Goal: Use online tool/utility: Utilize a website feature to perform a specific function

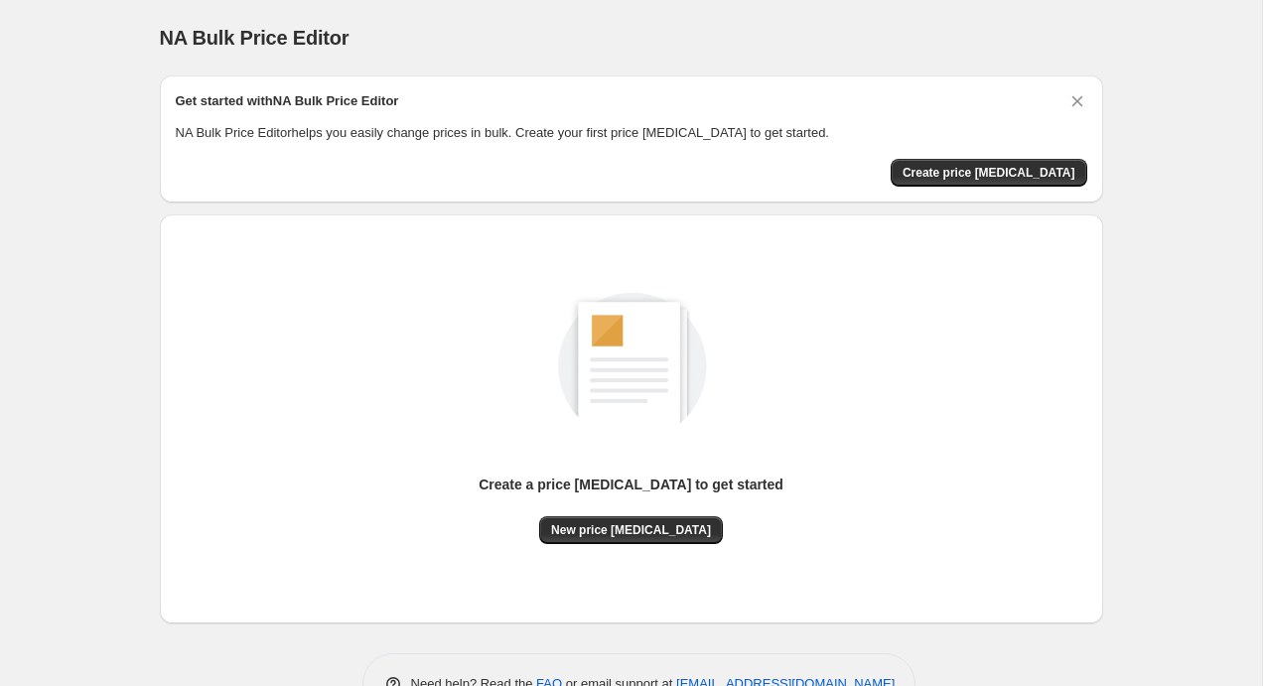
scroll to position [58, 0]
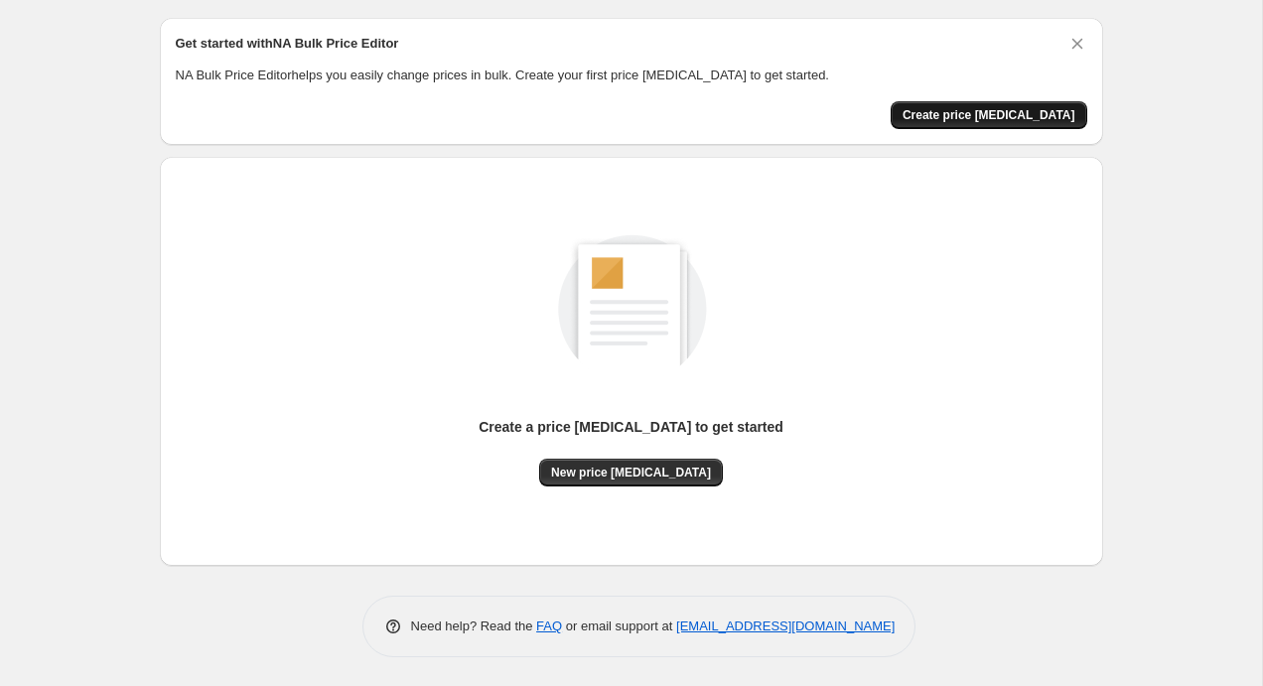
click at [1017, 113] on span "Create price [MEDICAL_DATA]" at bounding box center [989, 115] width 173 height 16
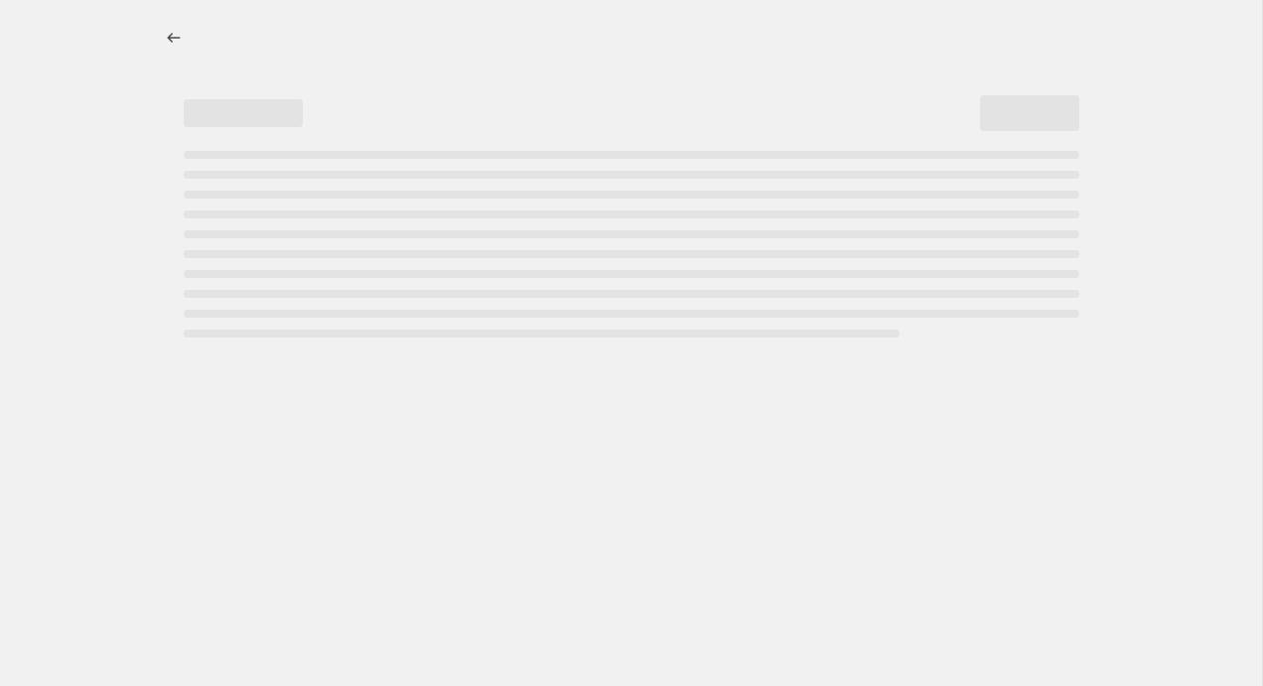
select select "percentage"
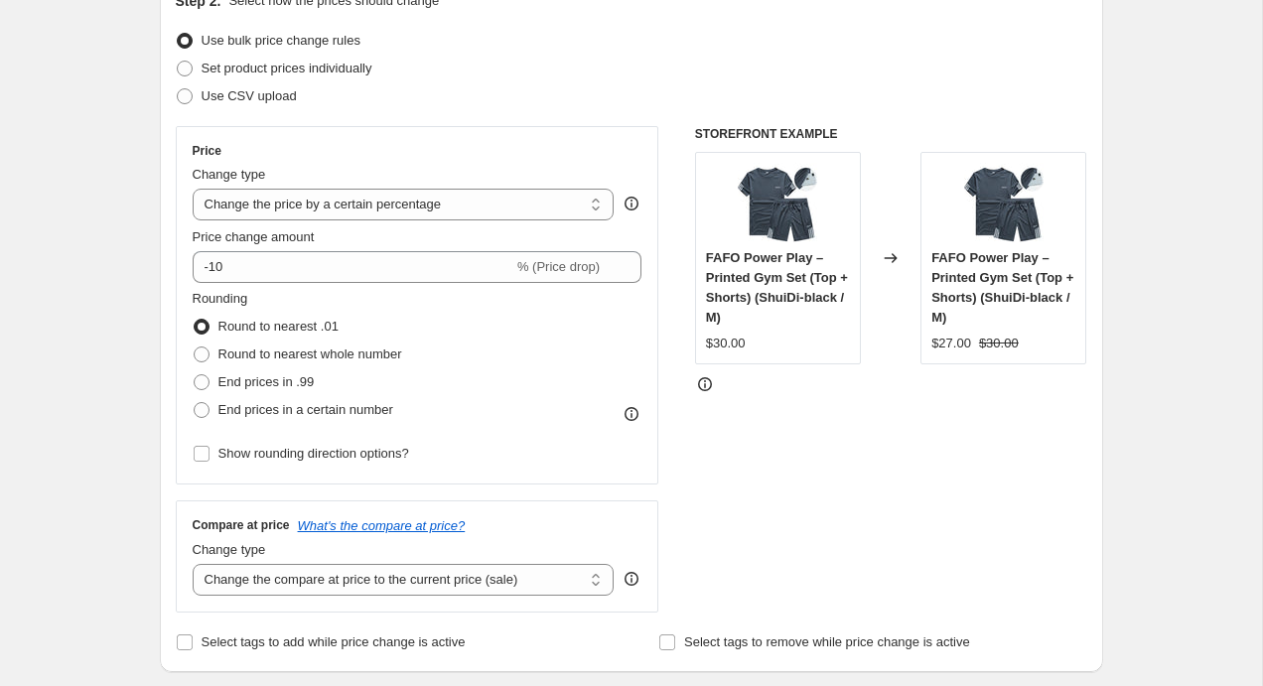
scroll to position [258, 0]
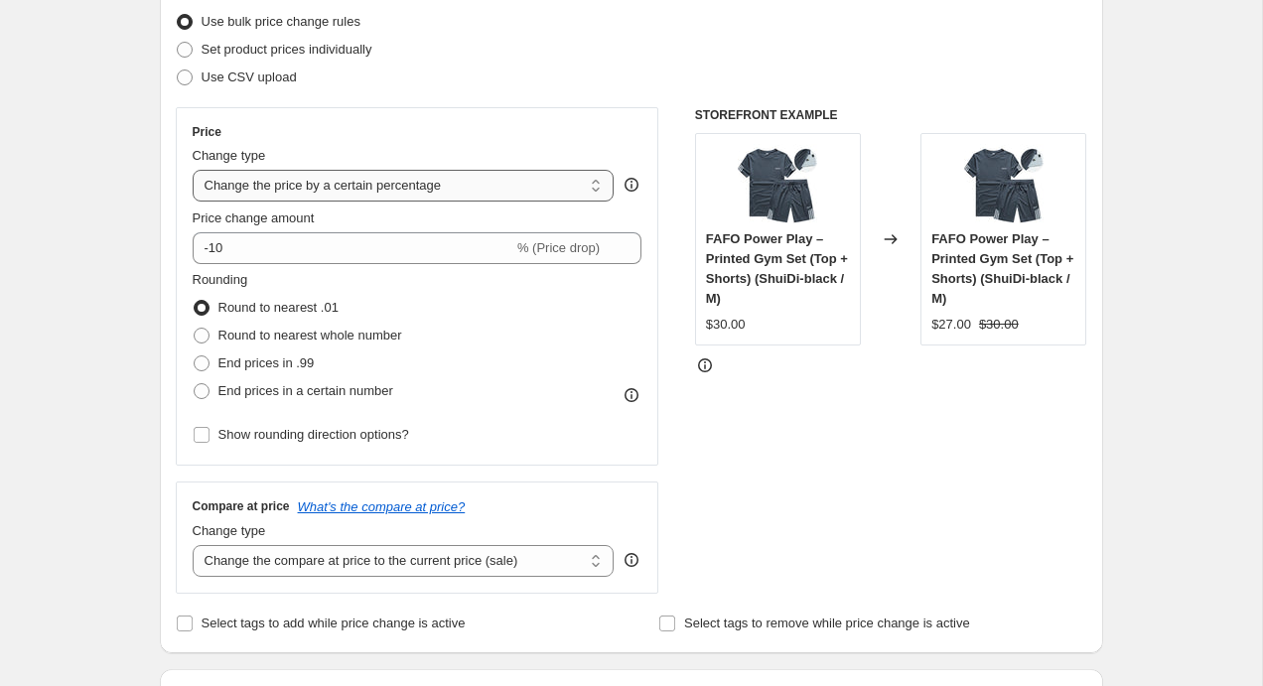
click at [470, 188] on select "Change the price to a certain amount Change the price by a certain amount Chang…" at bounding box center [404, 186] width 422 height 32
click at [635, 205] on div "Price Change type Change the price to a certain amount Change the price by a ce…" at bounding box center [418, 286] width 450 height 325
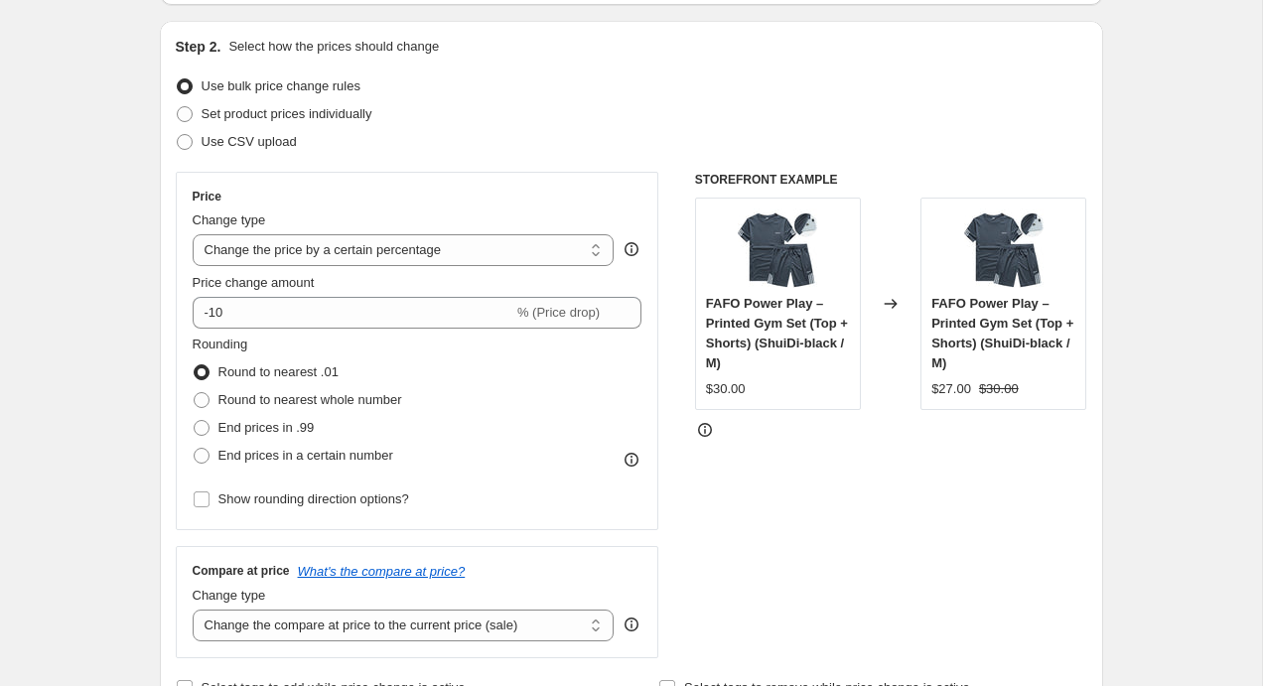
scroll to position [202, 0]
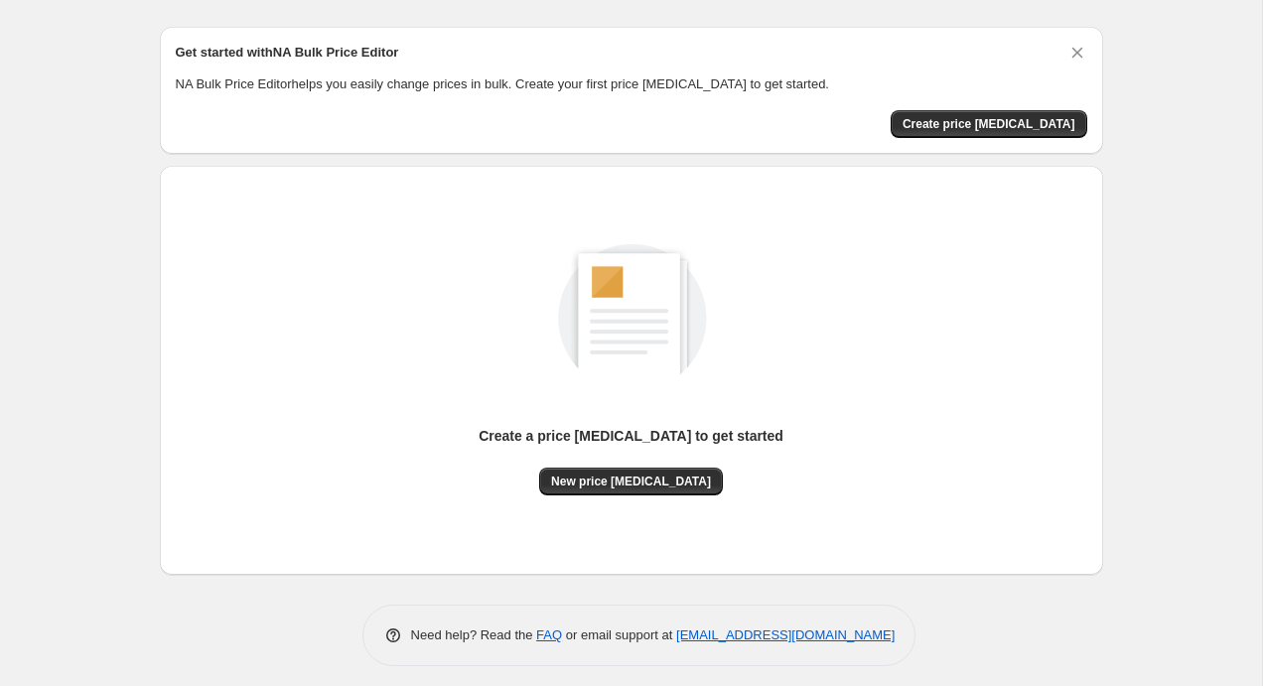
scroll to position [58, 0]
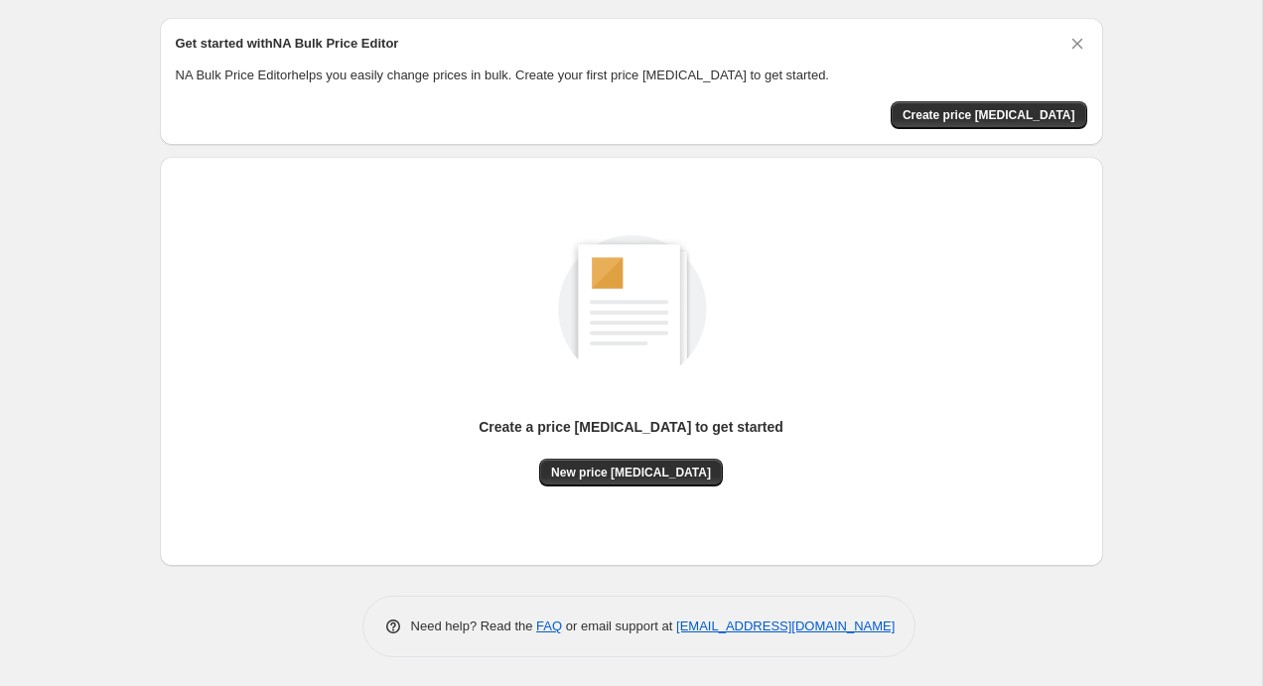
click at [1206, 268] on div "NA Bulk Price Editor. This page is ready NA Bulk Price Editor Get started with …" at bounding box center [631, 314] width 1262 height 745
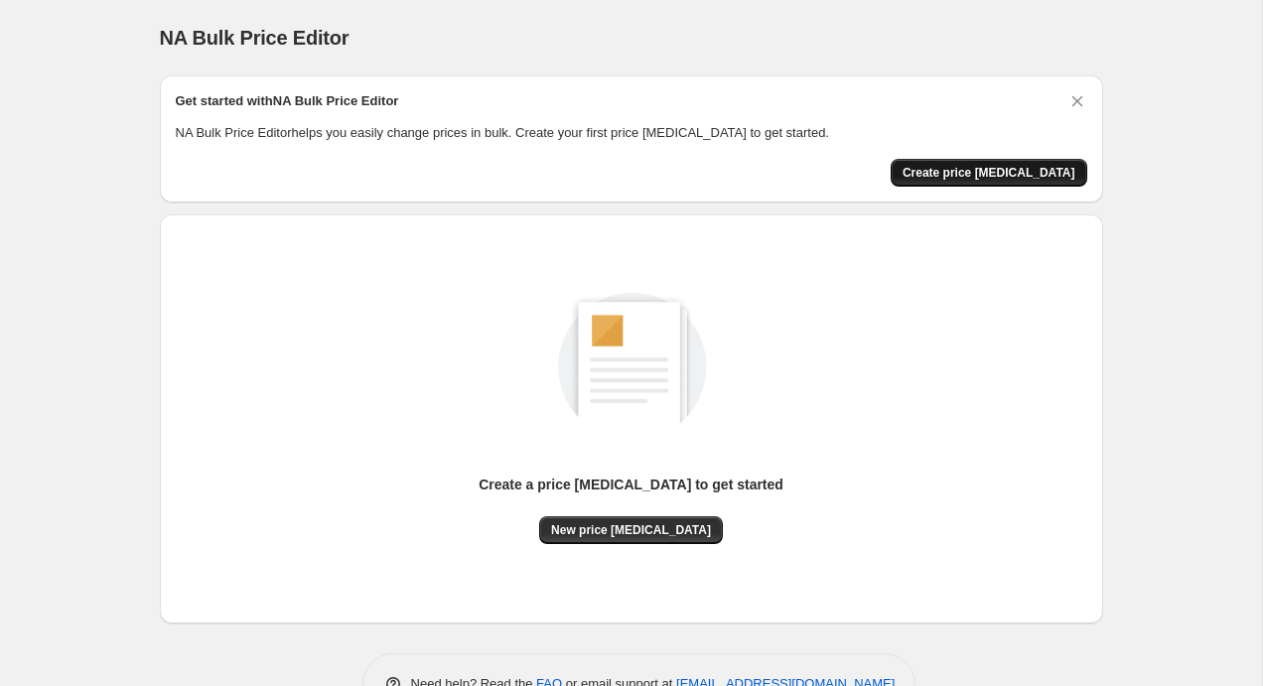
click at [976, 178] on span "Create price [MEDICAL_DATA]" at bounding box center [989, 173] width 173 height 16
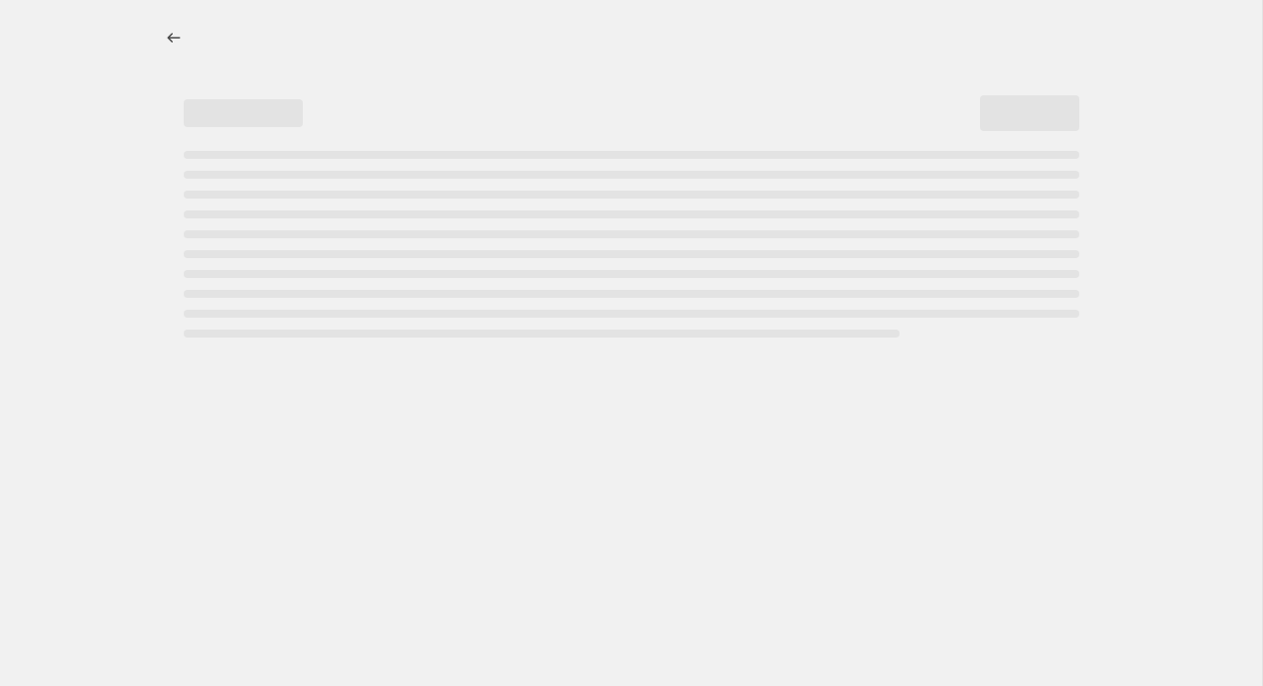
select select "percentage"
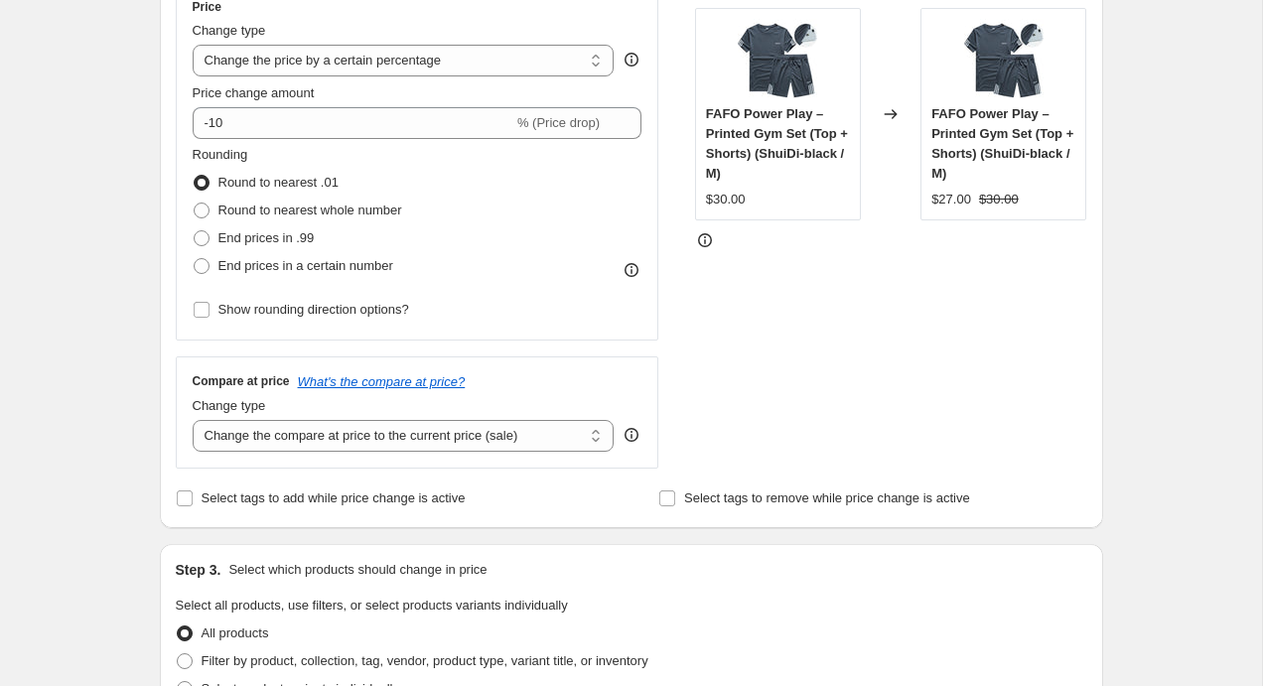
scroll to position [393, 0]
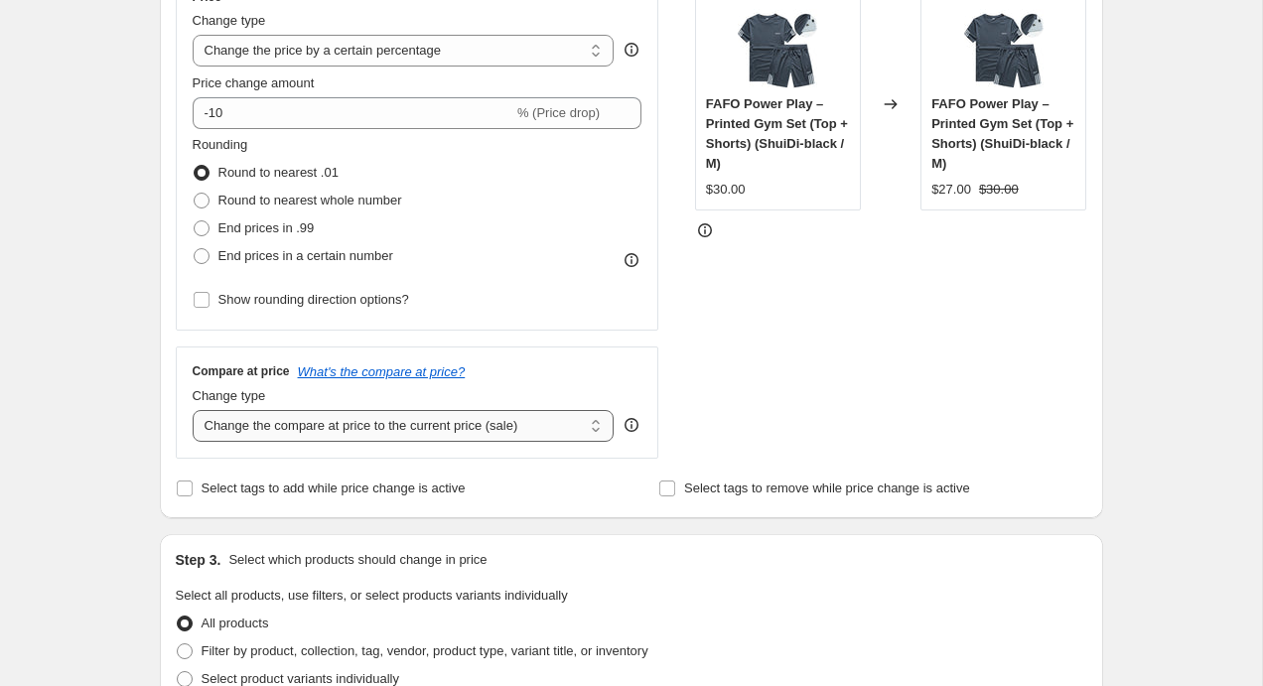
click at [503, 411] on select "Change the compare at price to the current price (sale) Change the compare at p…" at bounding box center [404, 426] width 422 height 32
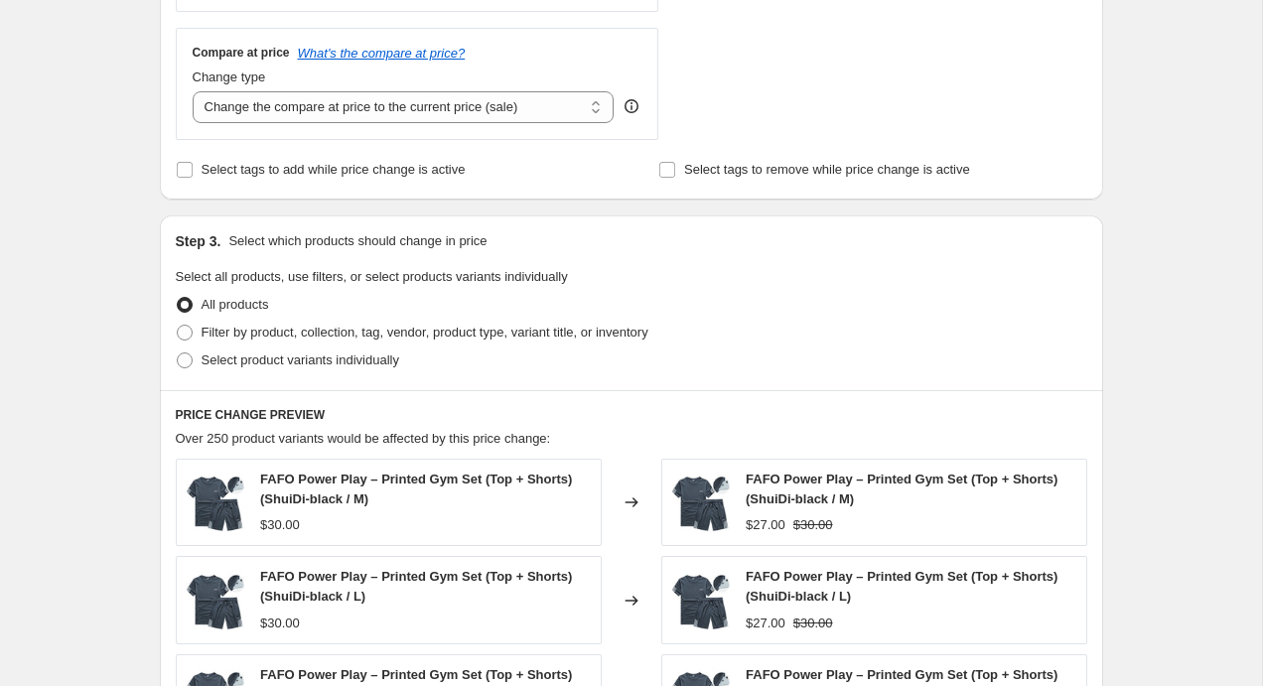
scroll to position [727, 0]
